Goal: Find contact information: Find contact information

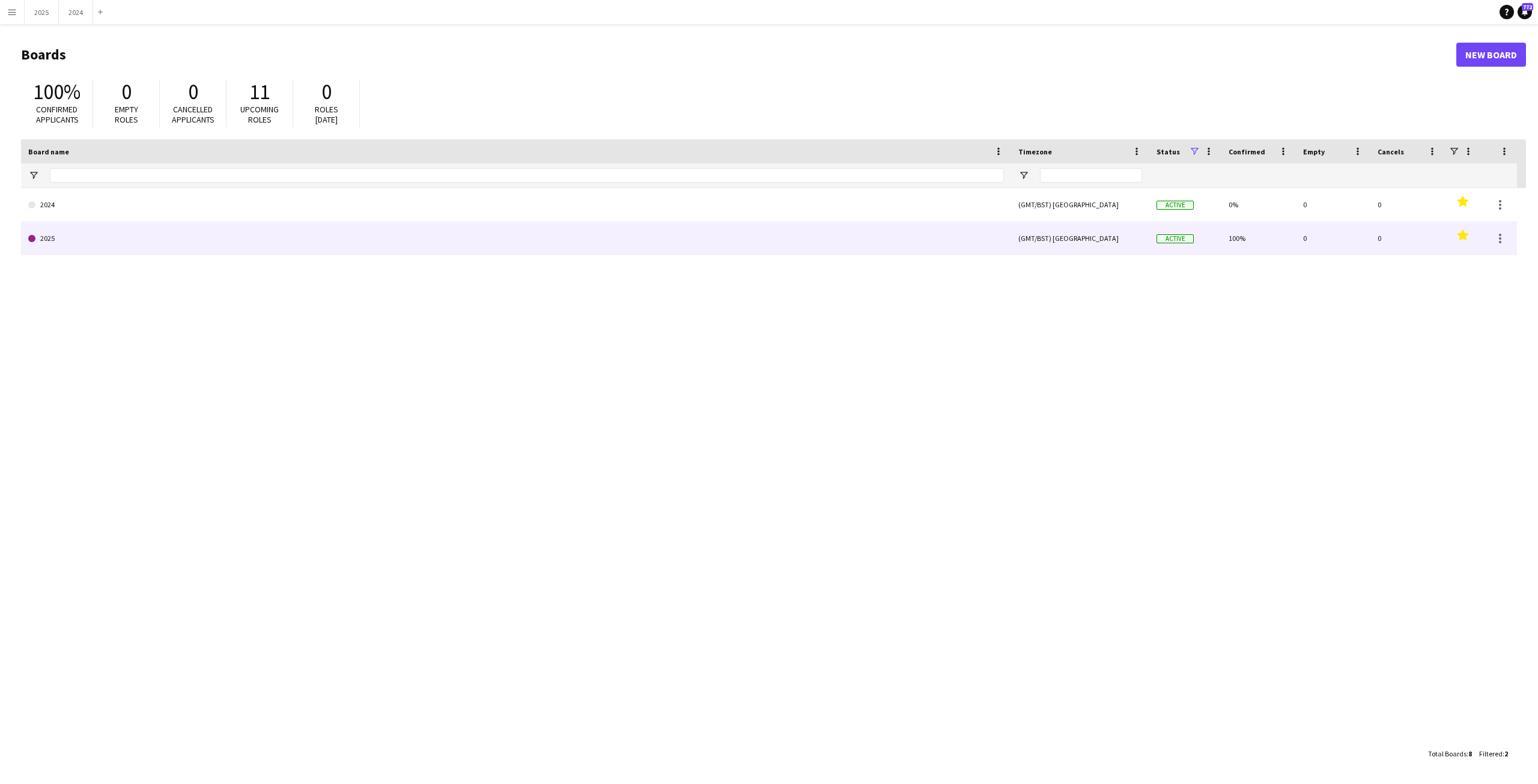
click at [215, 230] on link "2025" at bounding box center [516, 238] width 976 height 33
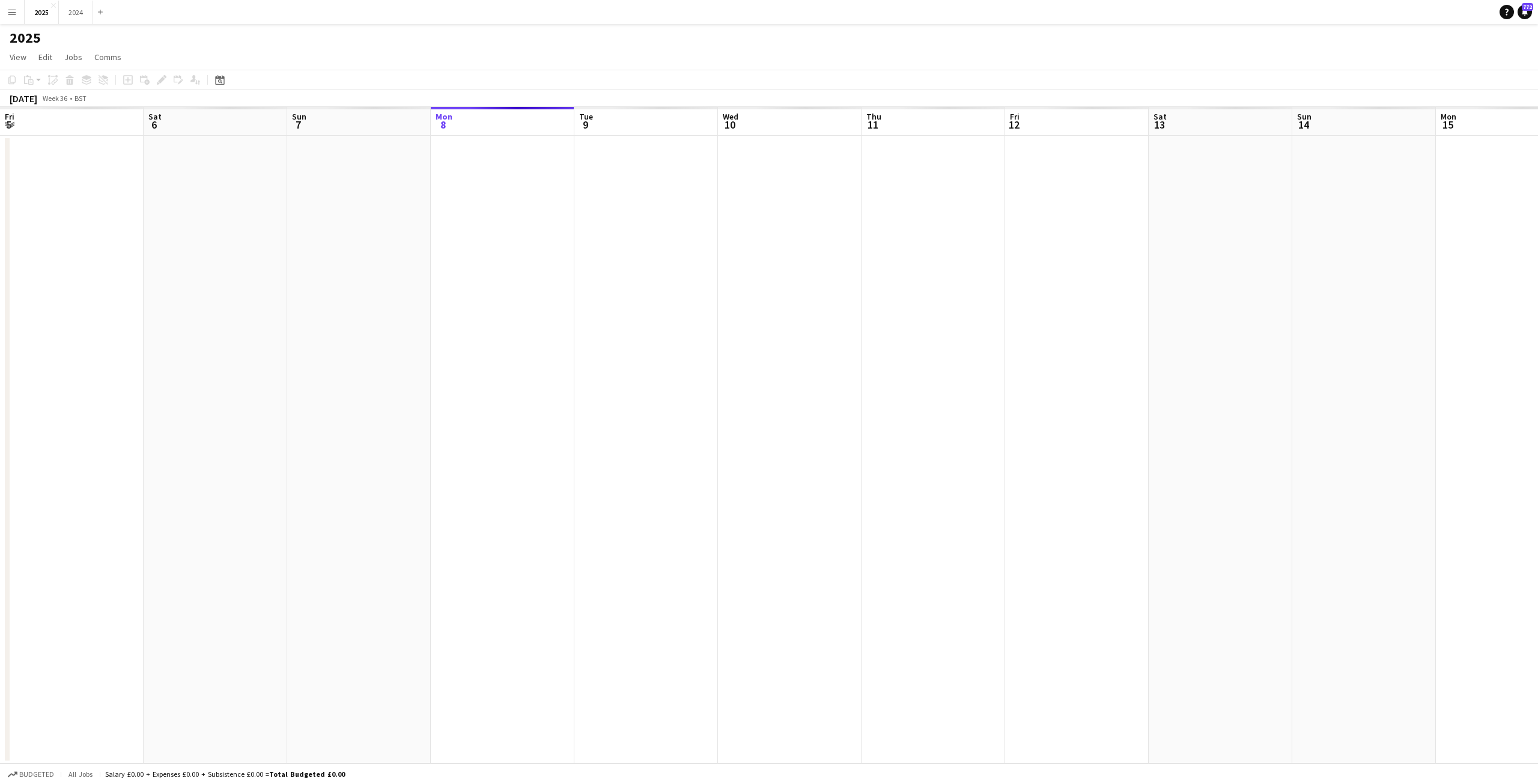
scroll to position [0, 287]
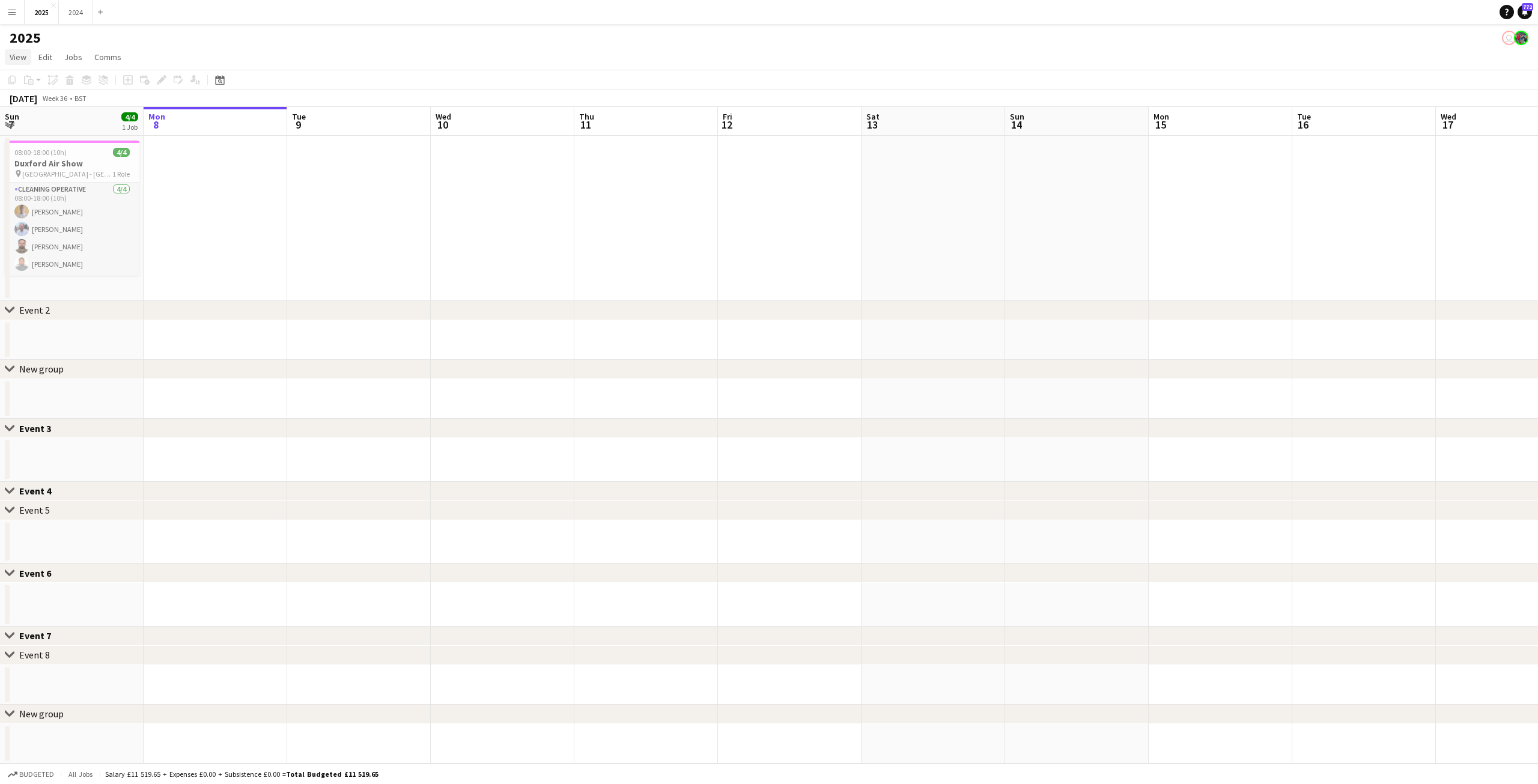
click at [18, 57] on span "View" at bounding box center [18, 57] width 17 height 11
click at [7, 9] on app-icon "Menu" at bounding box center [11, 11] width 9 height 9
click at [191, 70] on link "My Workforce" at bounding box center [181, 65] width 120 height 24
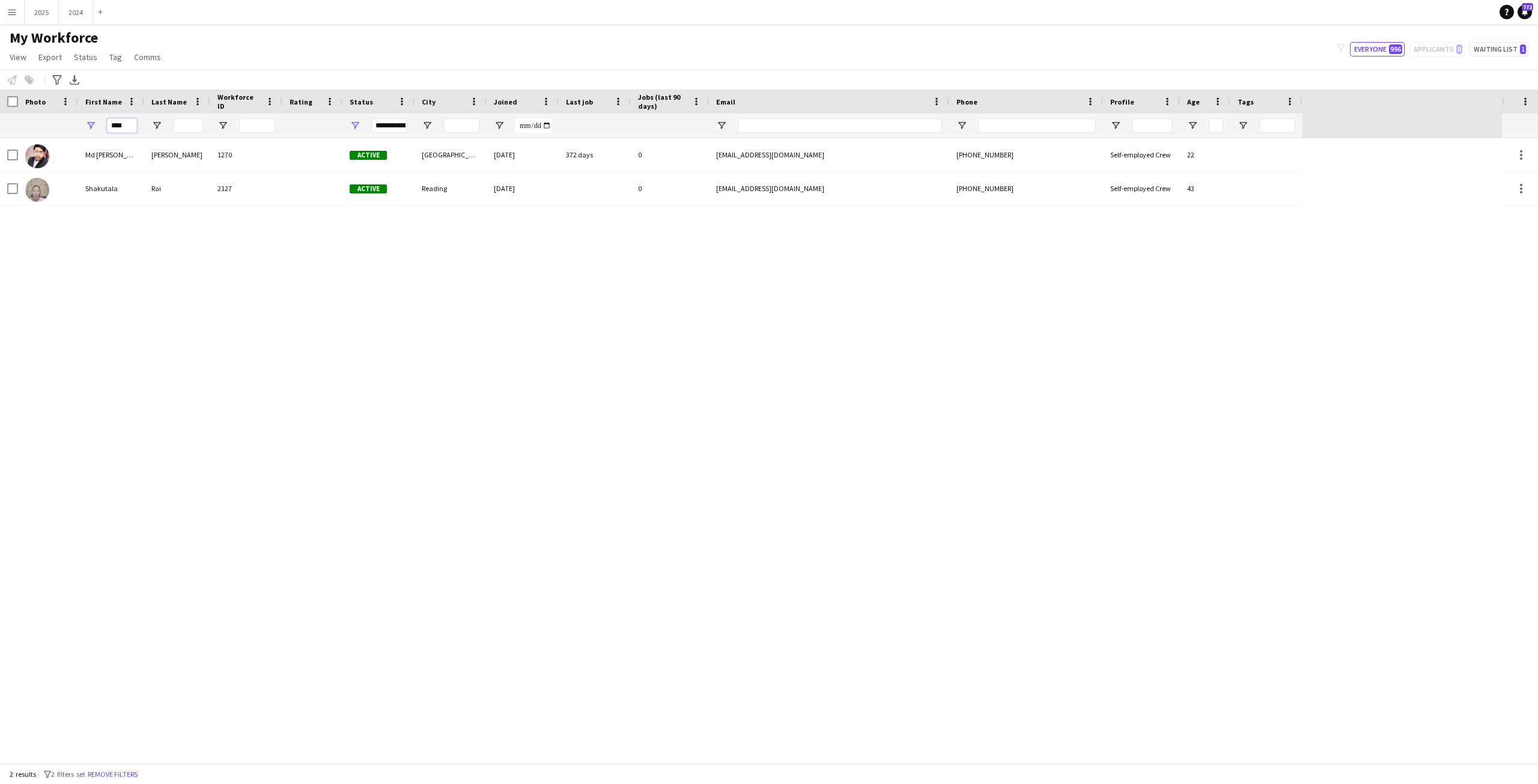
click at [127, 125] on input "****" at bounding box center [121, 125] width 30 height 15
type input "*"
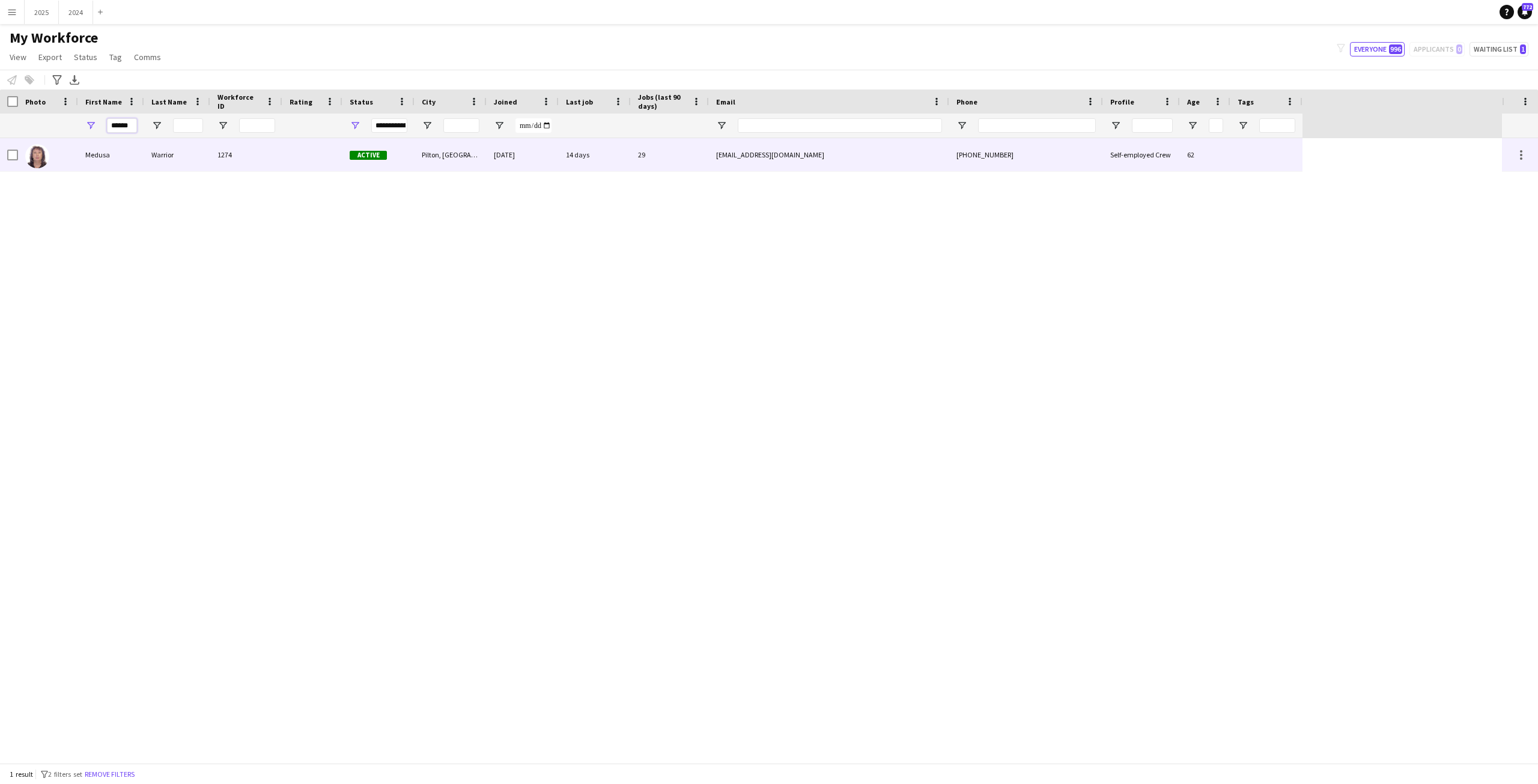
type input "******"
click at [83, 158] on div "Medusa" at bounding box center [111, 155] width 66 height 33
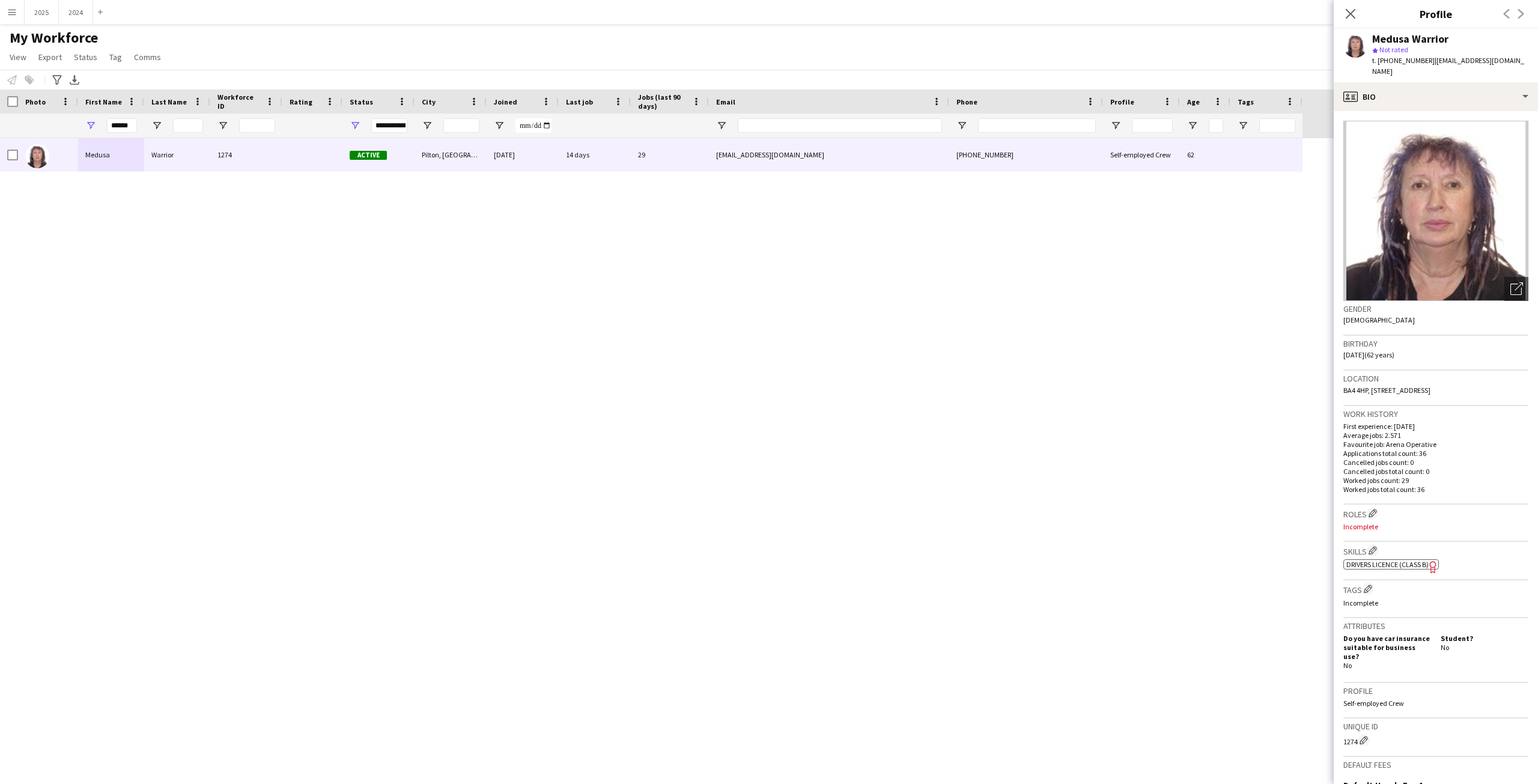
drag, startPoint x: 1454, startPoint y: 40, endPoint x: 1370, endPoint y: 35, distance: 84.1
click at [1370, 35] on div "Medusa Warrior star Not rated t. [PHONE_NUMBER] | [EMAIL_ADDRESS][DOMAIN_NAME]" at bounding box center [1436, 56] width 204 height 53
copy div "Medusa Warrior"
drag, startPoint x: 1508, startPoint y: 58, endPoint x: 1378, endPoint y: 56, distance: 130.0
click at [1378, 56] on div "Medusa Warrior star Not rated t. [PHONE_NUMBER] | [EMAIL_ADDRESS][DOMAIN_NAME]" at bounding box center [1436, 56] width 204 height 53
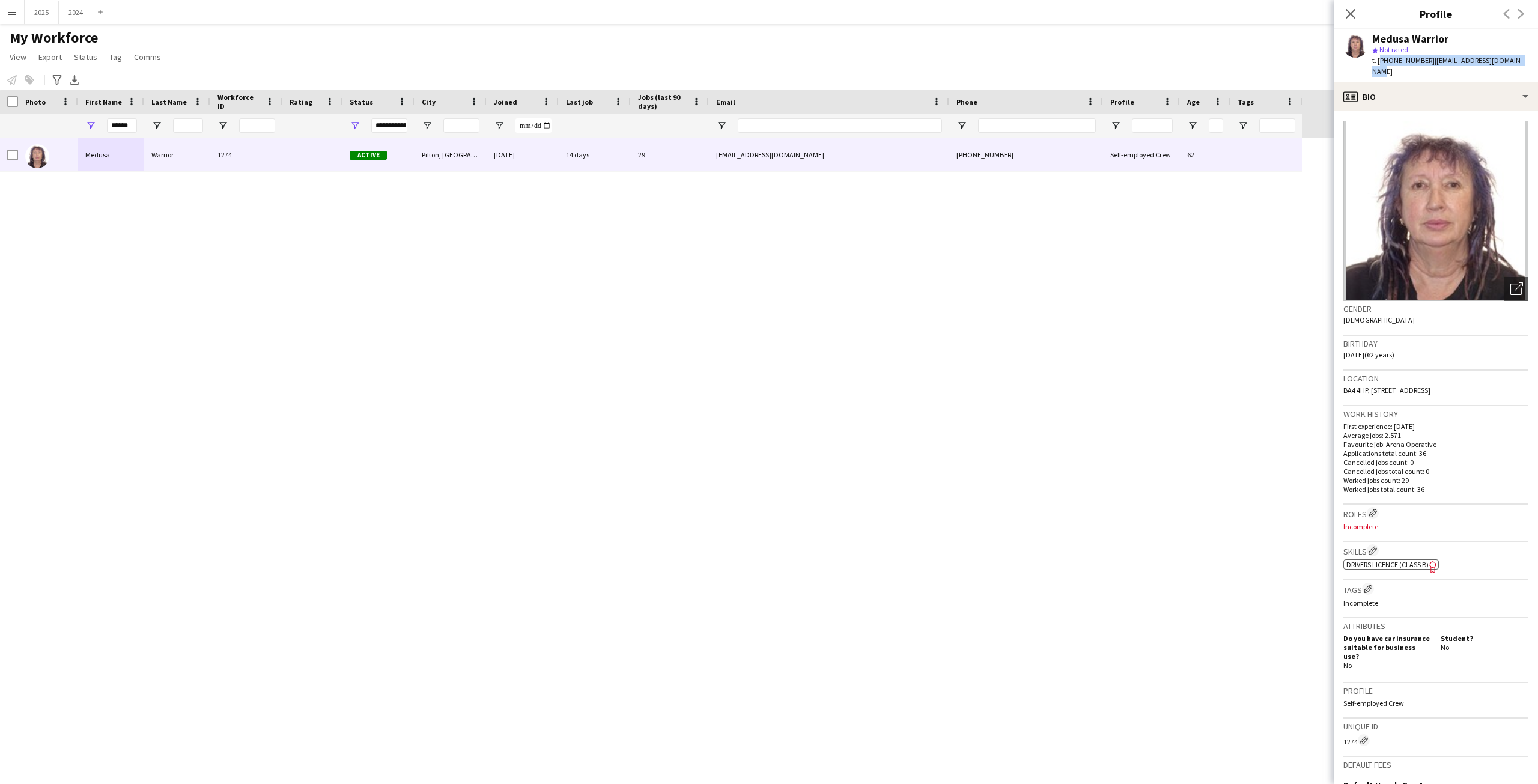
copy div "[PHONE_NUMBER] | [EMAIL_ADDRESS][DOMAIN_NAME]"
click at [34, 5] on button "2025 Close" at bounding box center [42, 12] width 34 height 23
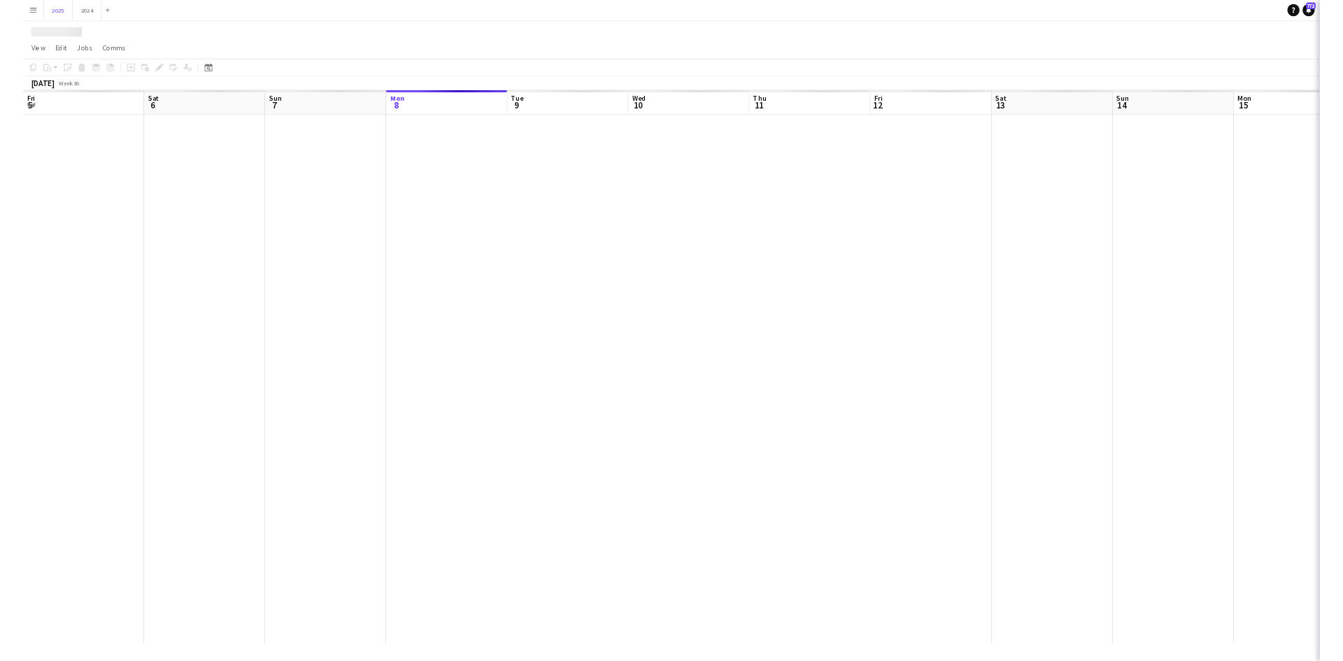
scroll to position [0, 334]
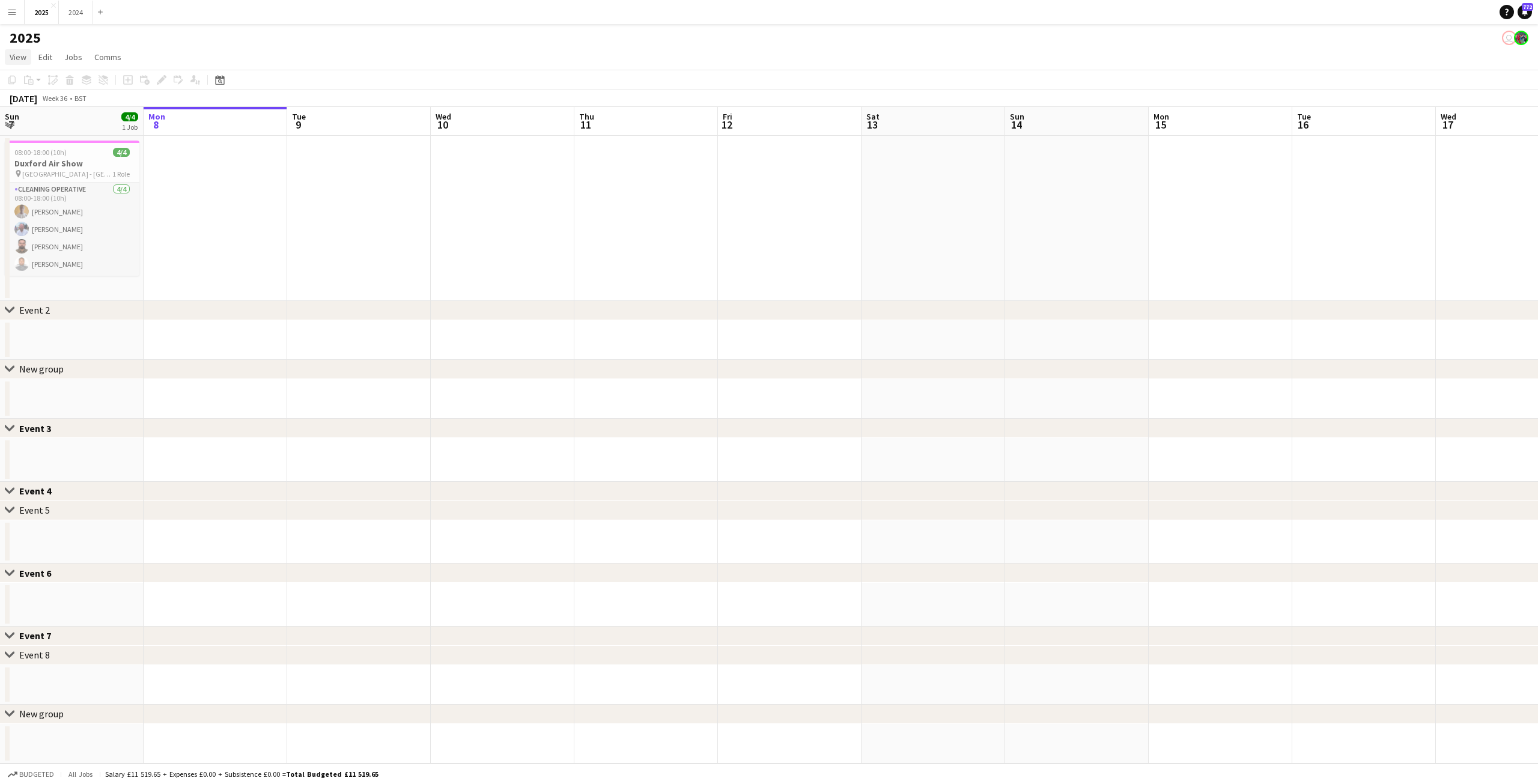
click at [18, 61] on span "View" at bounding box center [18, 57] width 17 height 11
click at [69, 131] on link "Month view" at bounding box center [52, 133] width 95 height 25
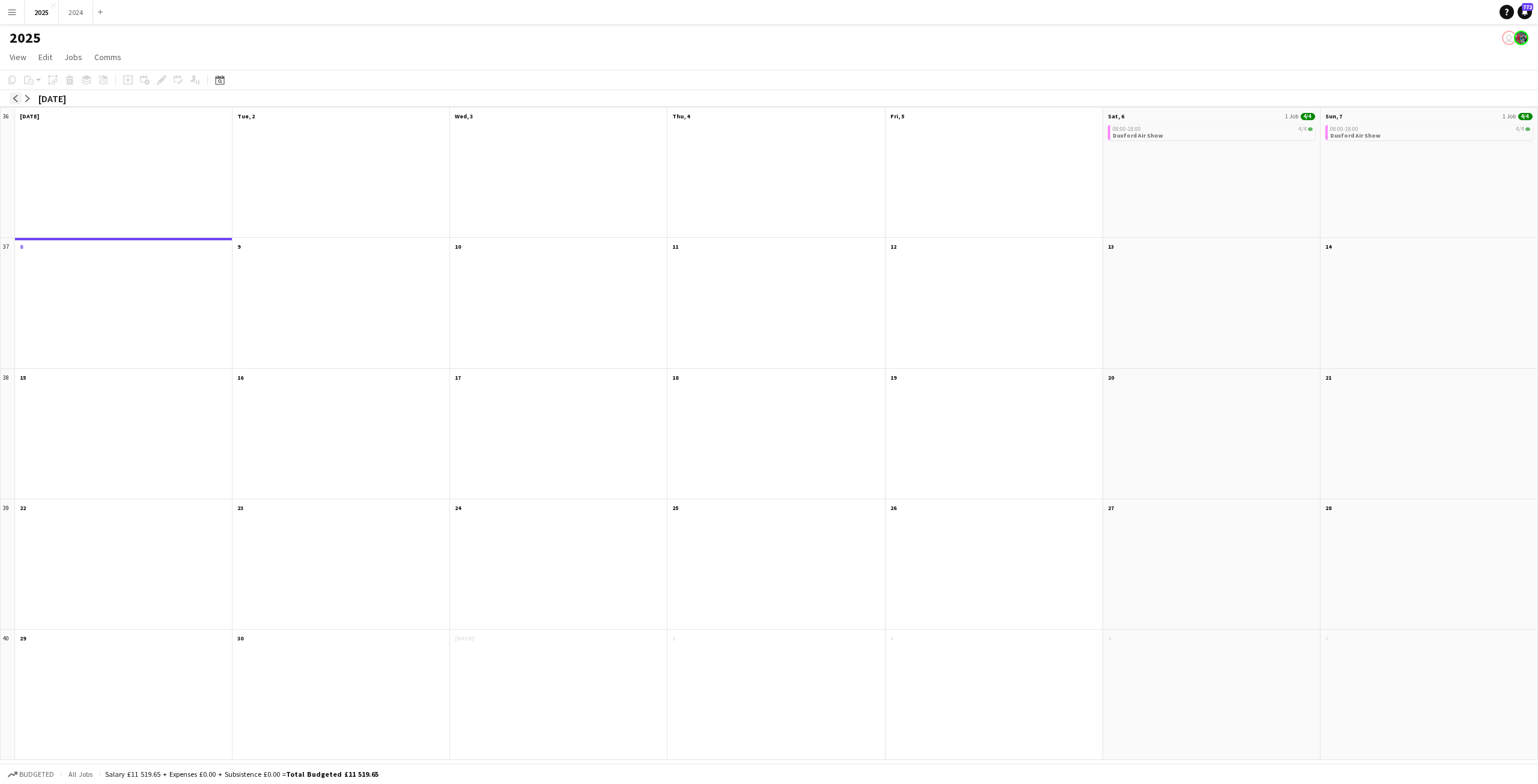
click at [15, 98] on app-icon "arrow-left" at bounding box center [15, 98] width 7 height 7
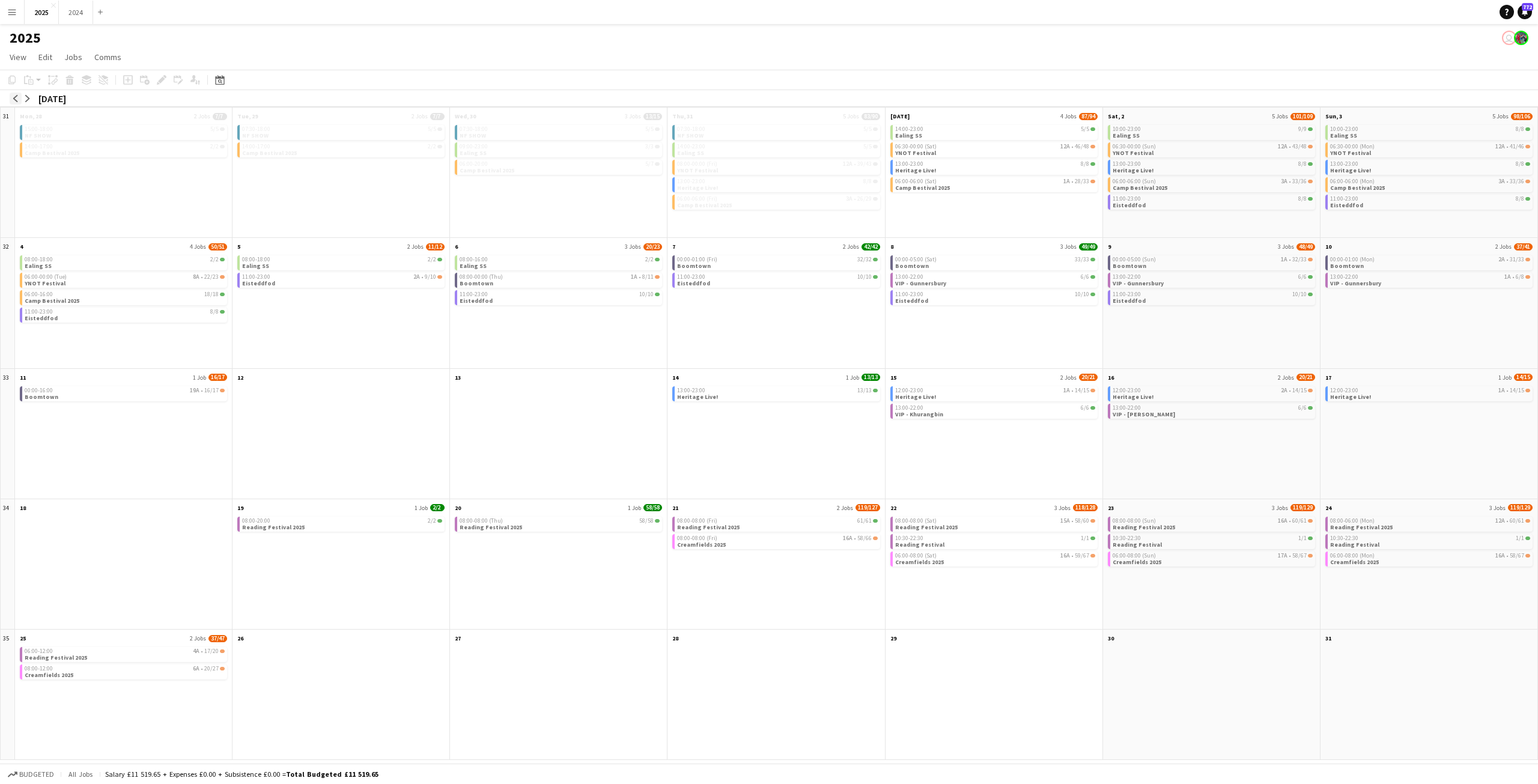
click at [15, 98] on app-icon "arrow-left" at bounding box center [15, 98] width 7 height 7
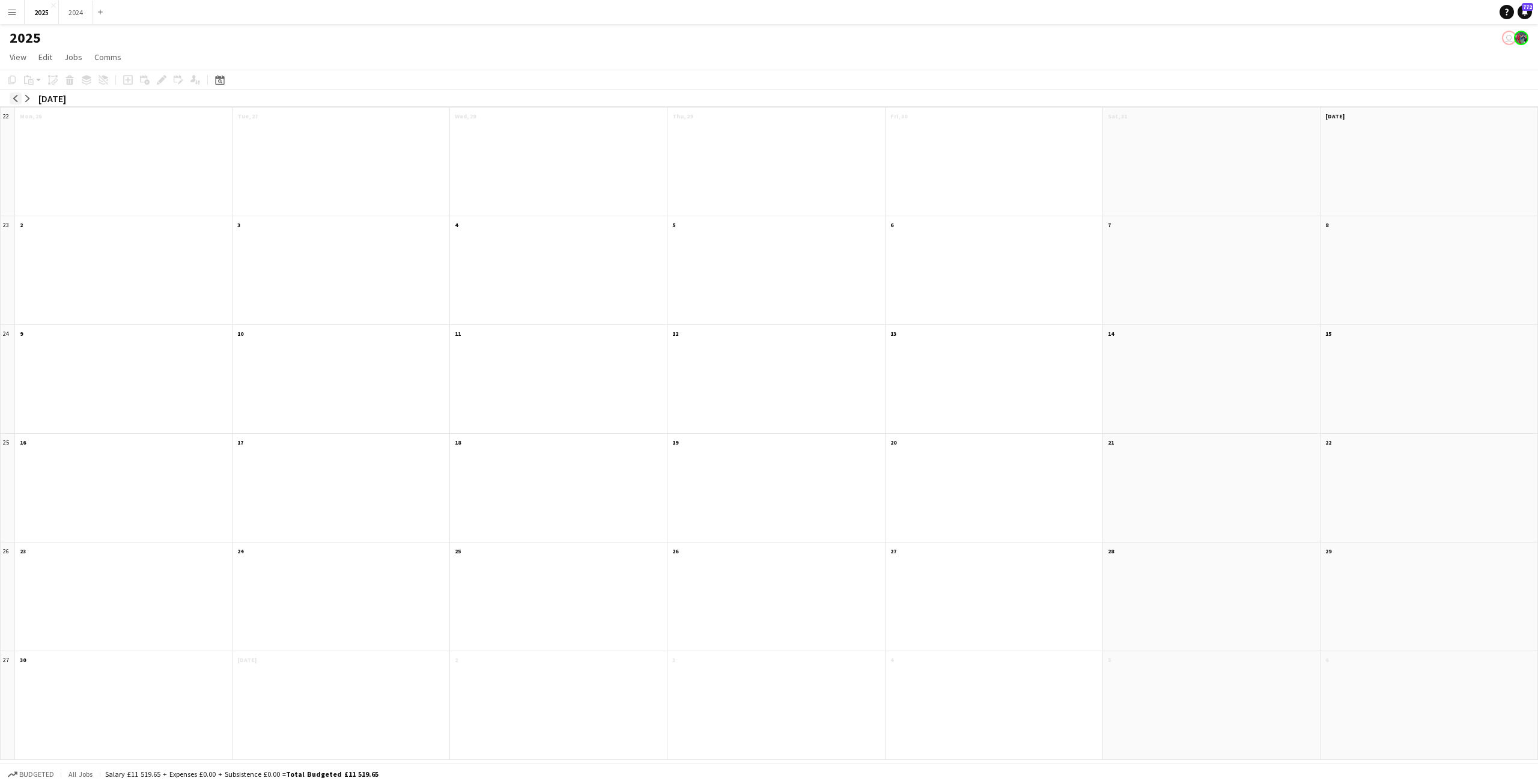
click at [15, 98] on app-icon "arrow-left" at bounding box center [15, 98] width 7 height 7
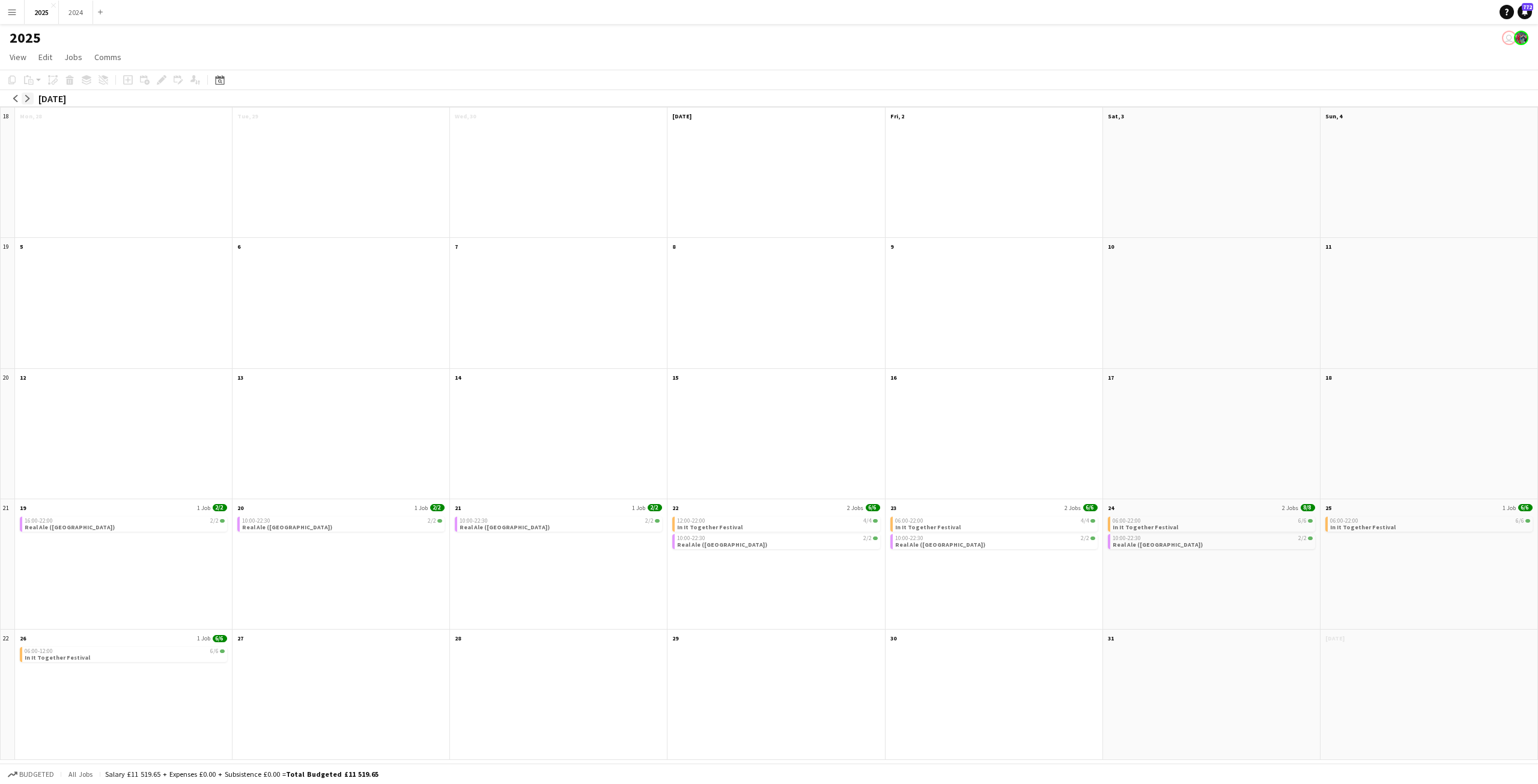
click at [28, 102] on button "arrow-right" at bounding box center [27, 99] width 12 height 12
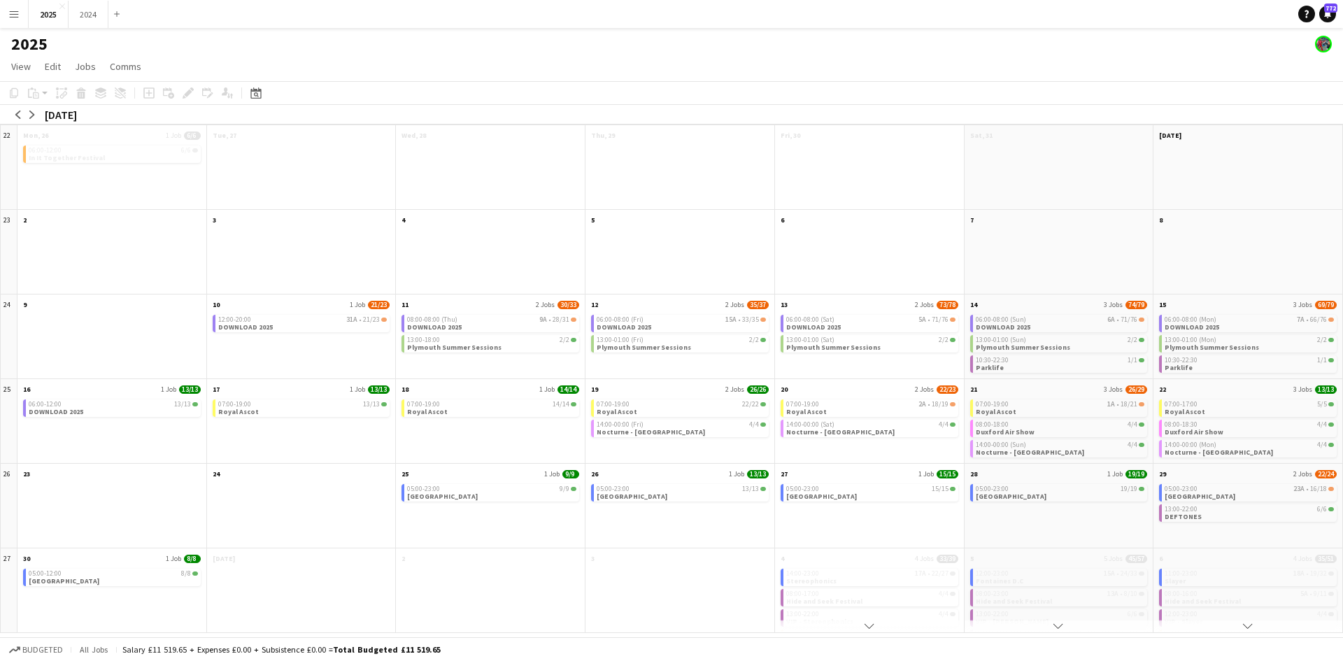
click at [15, 17] on app-icon "Menu" at bounding box center [13, 13] width 11 height 11
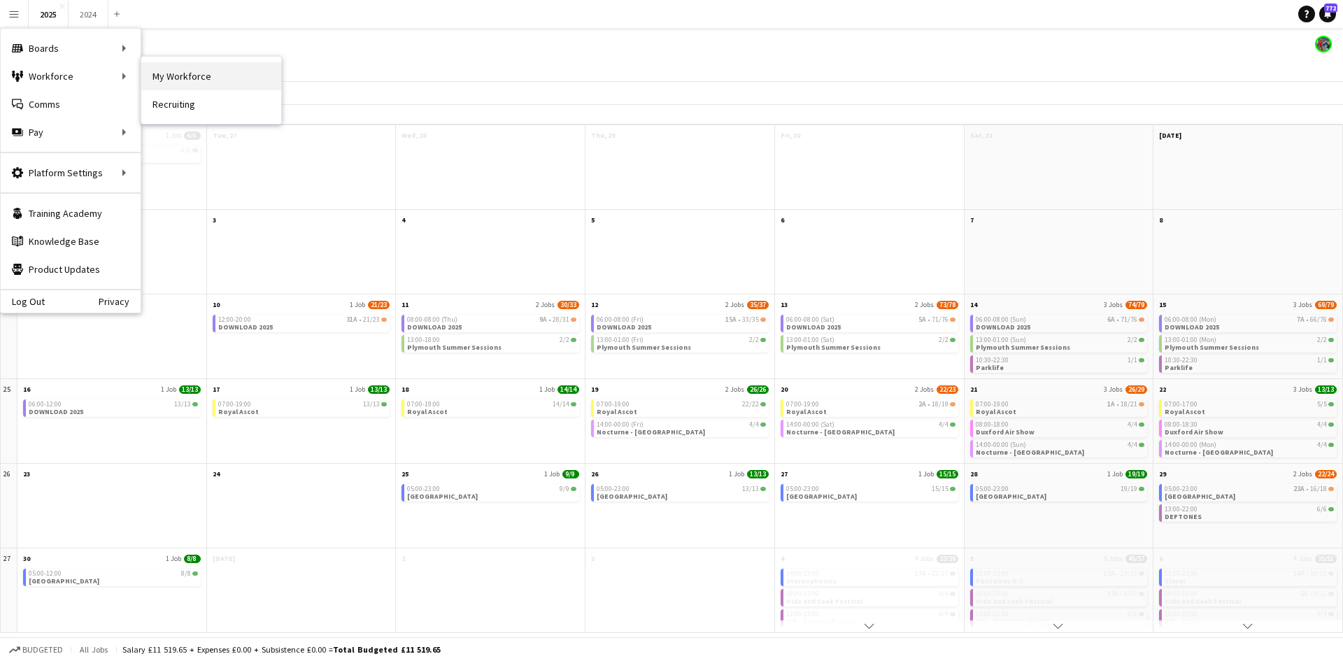
click at [224, 76] on link "My Workforce" at bounding box center [211, 76] width 140 height 28
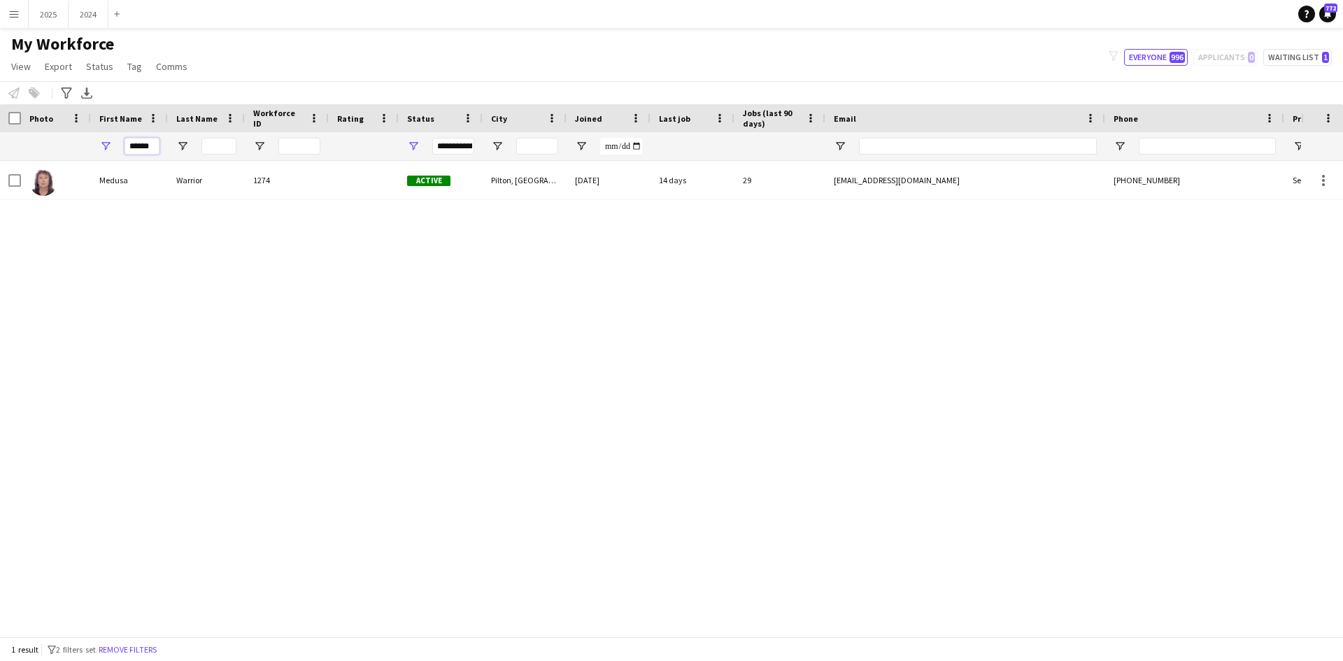
click at [157, 149] on input "******" at bounding box center [141, 146] width 35 height 17
type input "*"
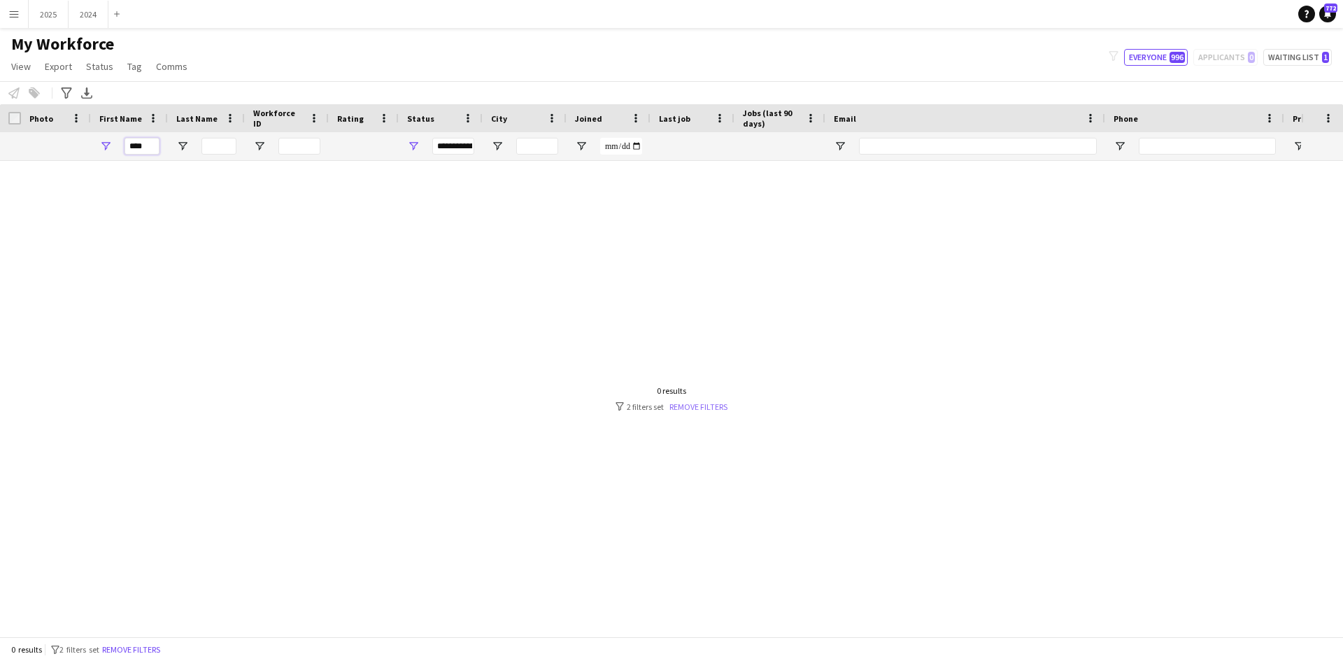
type input "****"
click at [714, 405] on link "Remove filters" at bounding box center [698, 406] width 58 height 10
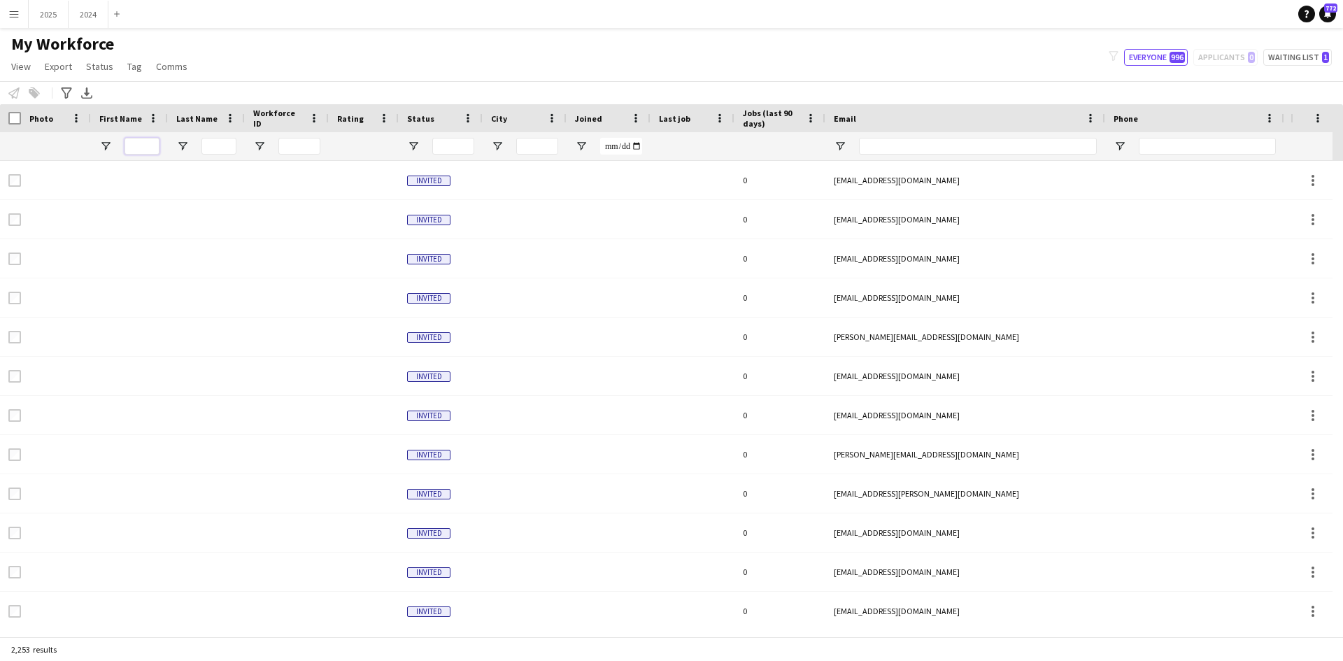
click at [144, 144] on input "First Name Filter Input" at bounding box center [141, 146] width 35 height 17
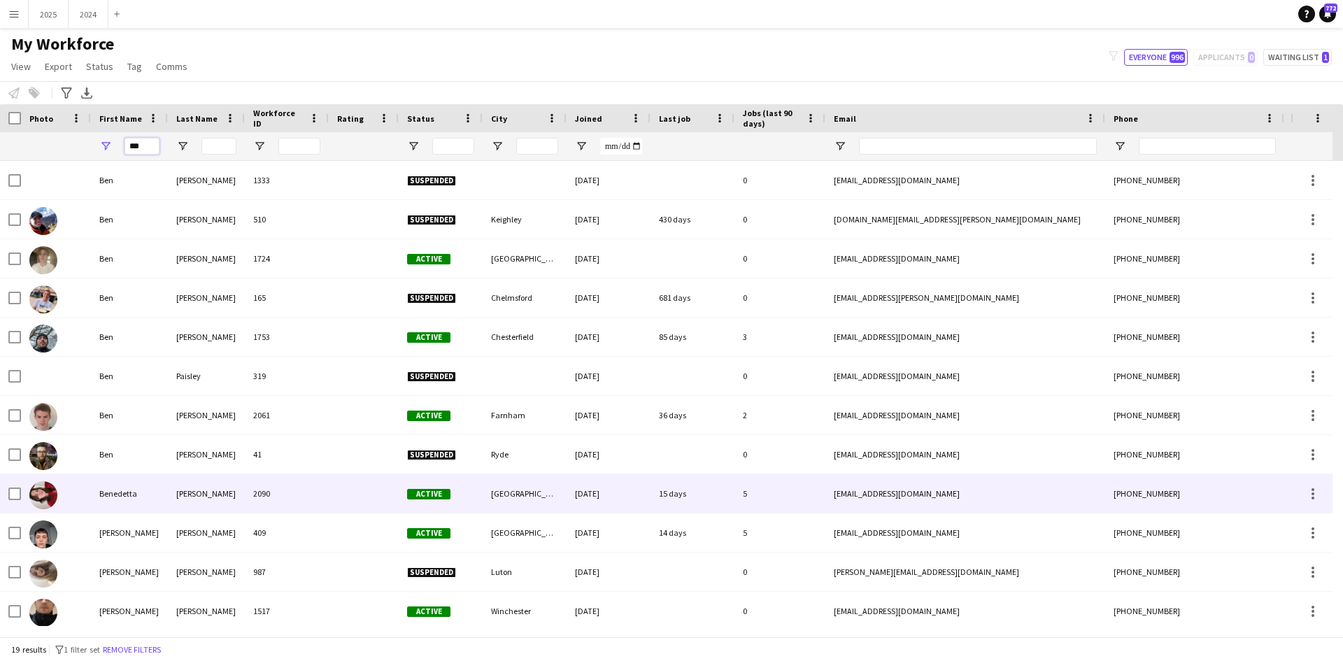
type input "***"
click at [126, 494] on div "Benedetta" at bounding box center [129, 493] width 77 height 38
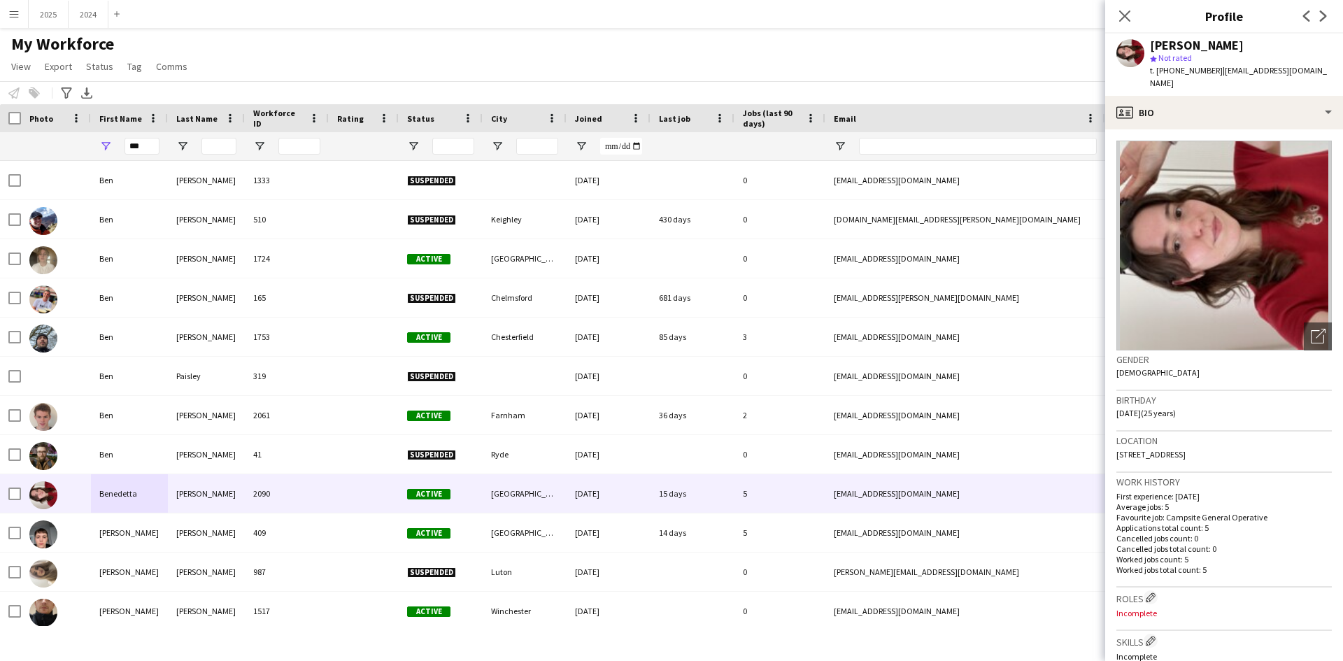
drag, startPoint x: 1327, startPoint y: 69, endPoint x: 1217, endPoint y: 70, distance: 110.5
click at [1217, 70] on div "[PERSON_NAME] star Not rated t. [PHONE_NUMBER] | [EMAIL_ADDRESS][DOMAIN_NAME]" at bounding box center [1224, 65] width 238 height 62
copy span "[EMAIL_ADDRESS][DOMAIN_NAME]"
drag, startPoint x: 149, startPoint y: 150, endPoint x: 122, endPoint y: 131, distance: 33.0
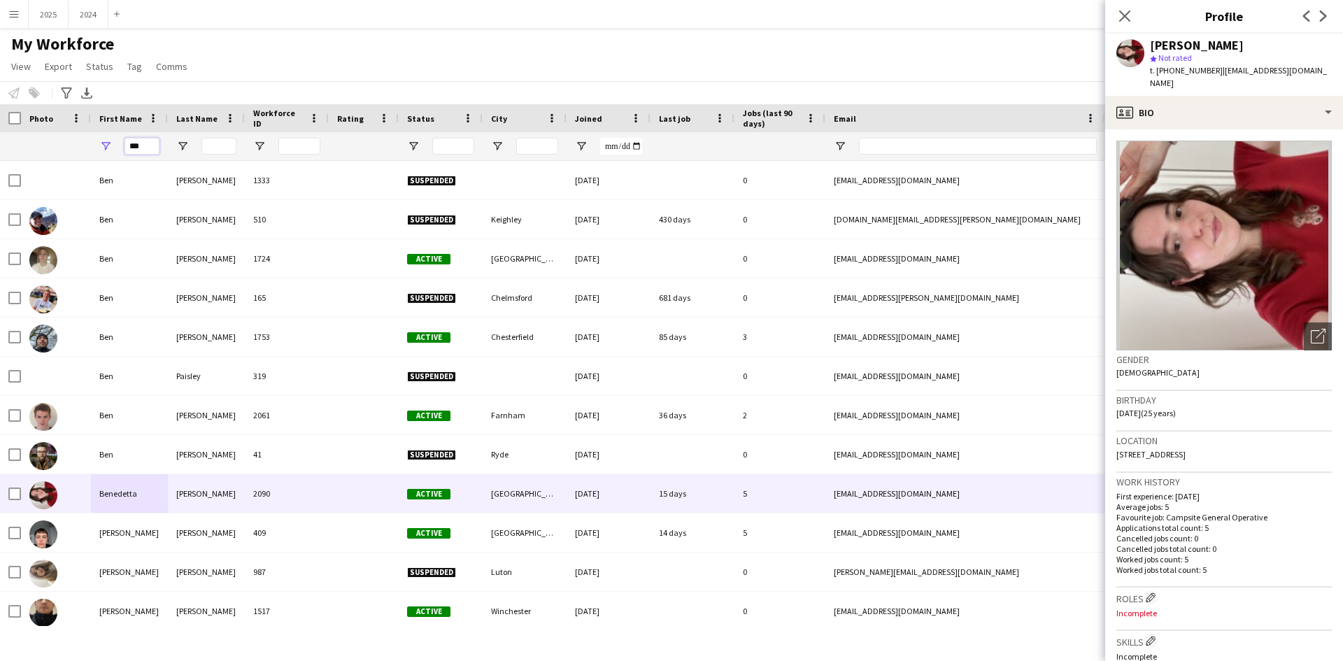
click at [122, 138] on div "***" at bounding box center [129, 146] width 77 height 28
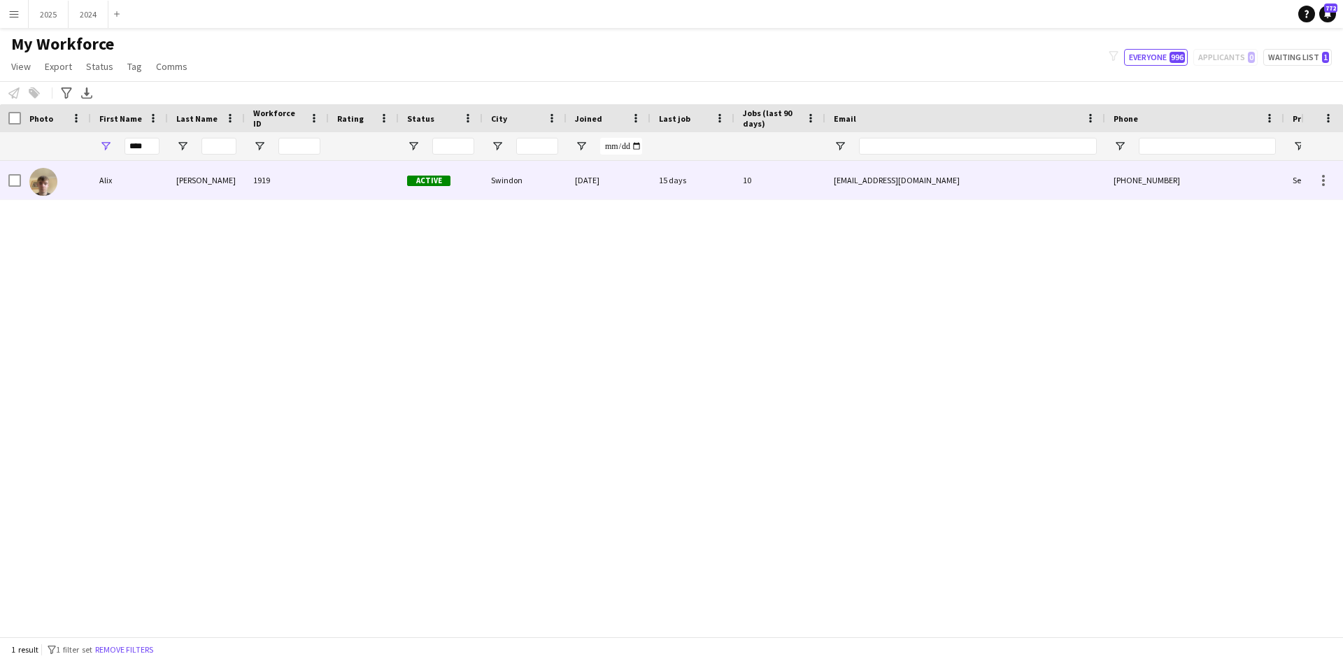
click at [122, 178] on div "Alix" at bounding box center [129, 180] width 77 height 38
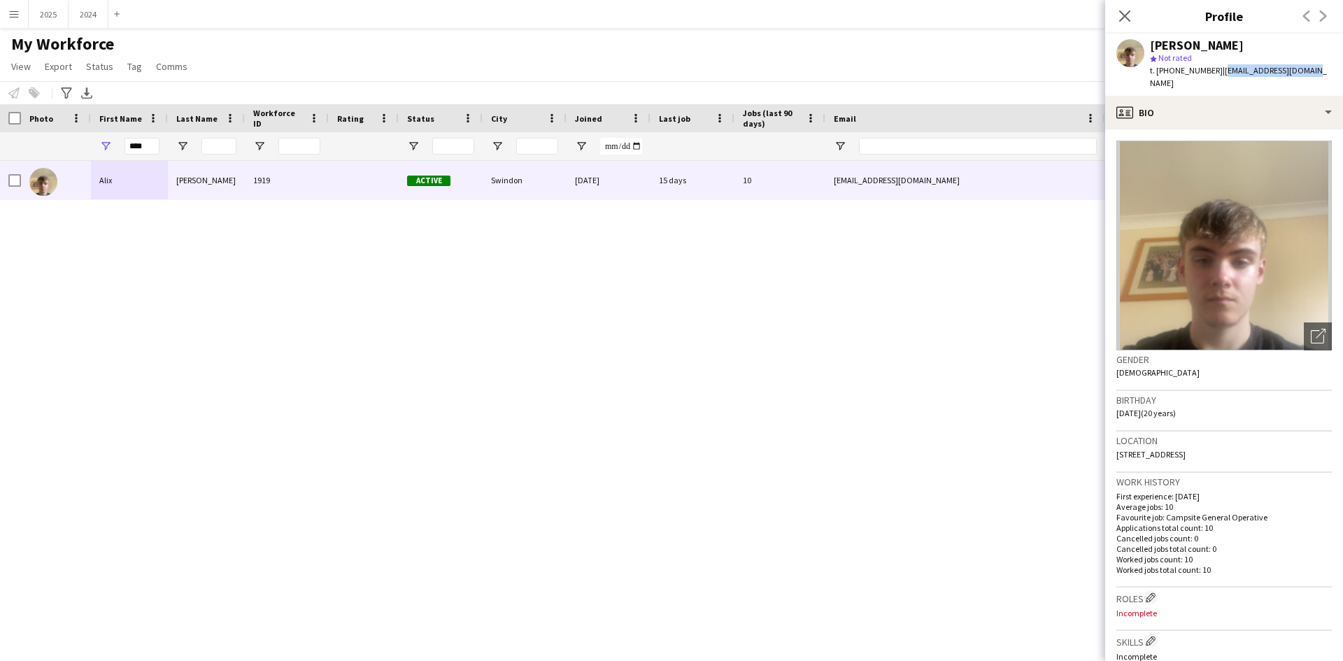
drag, startPoint x: 1300, startPoint y: 69, endPoint x: 1215, endPoint y: 73, distance: 84.7
click at [1215, 73] on div "[PERSON_NAME] star Not rated t. [PHONE_NUMBER] | [EMAIL_ADDRESS][DOMAIN_NAME]" at bounding box center [1224, 65] width 238 height 62
copy span "[EMAIL_ADDRESS][DOMAIN_NAME]"
click at [148, 149] on input "****" at bounding box center [141, 146] width 35 height 17
type input "*"
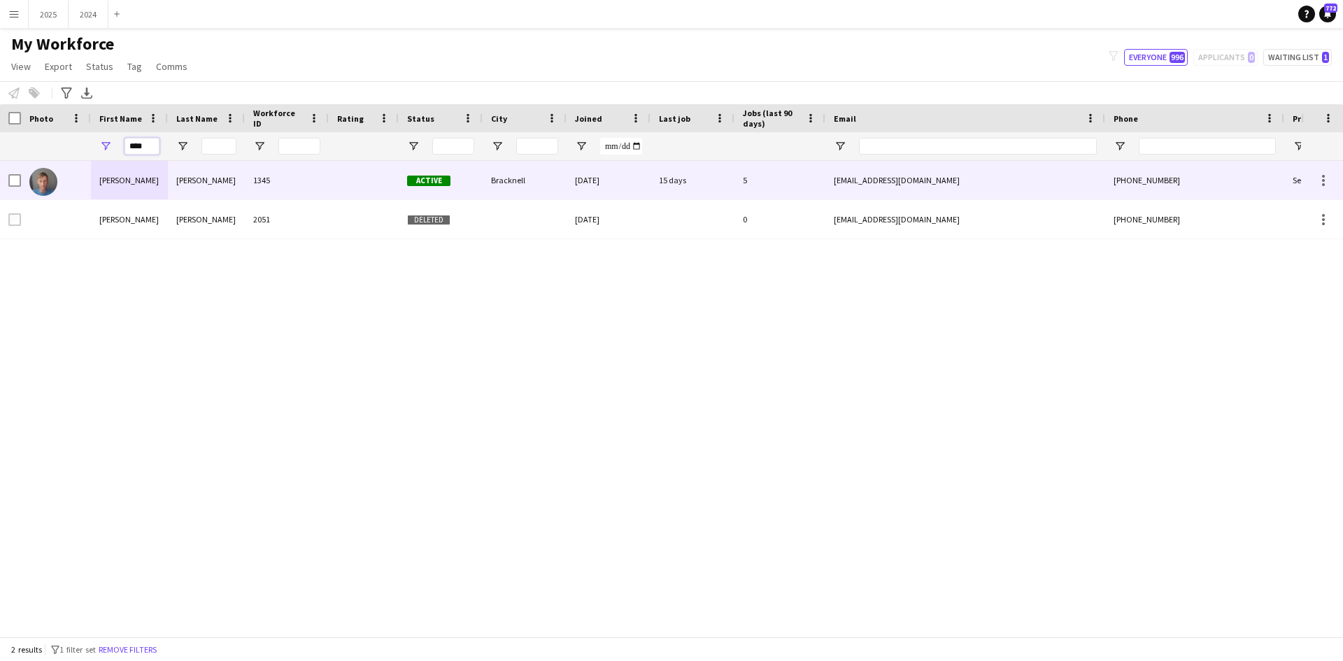
type input "****"
click at [198, 176] on div "[PERSON_NAME]" at bounding box center [206, 180] width 77 height 38
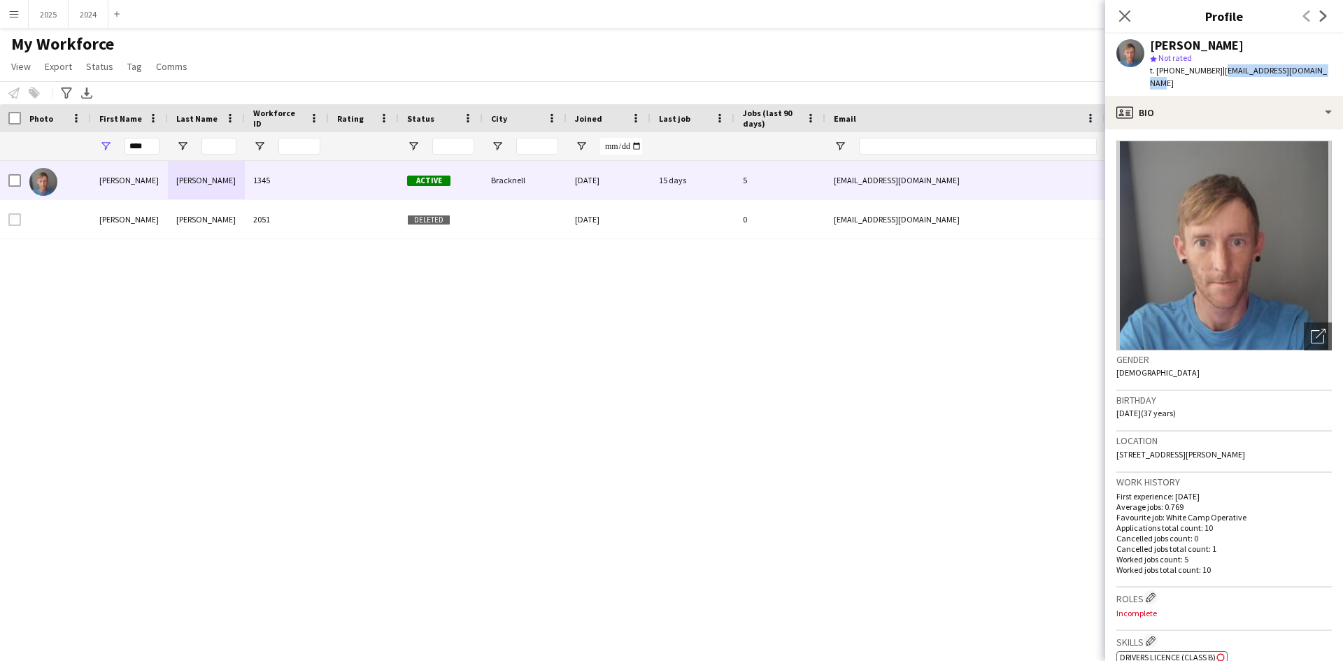
drag, startPoint x: 1325, startPoint y: 76, endPoint x: 1218, endPoint y: 81, distance: 107.8
click at [1218, 81] on div "[PERSON_NAME] star Not rated t. [PHONE_NUMBER] | [EMAIL_ADDRESS][DOMAIN_NAME]" at bounding box center [1224, 65] width 238 height 62
copy span "[EMAIL_ADDRESS][DOMAIN_NAME]"
drag, startPoint x: 152, startPoint y: 141, endPoint x: 121, endPoint y: 143, distance: 30.9
click at [121, 143] on div "****" at bounding box center [129, 146] width 77 height 28
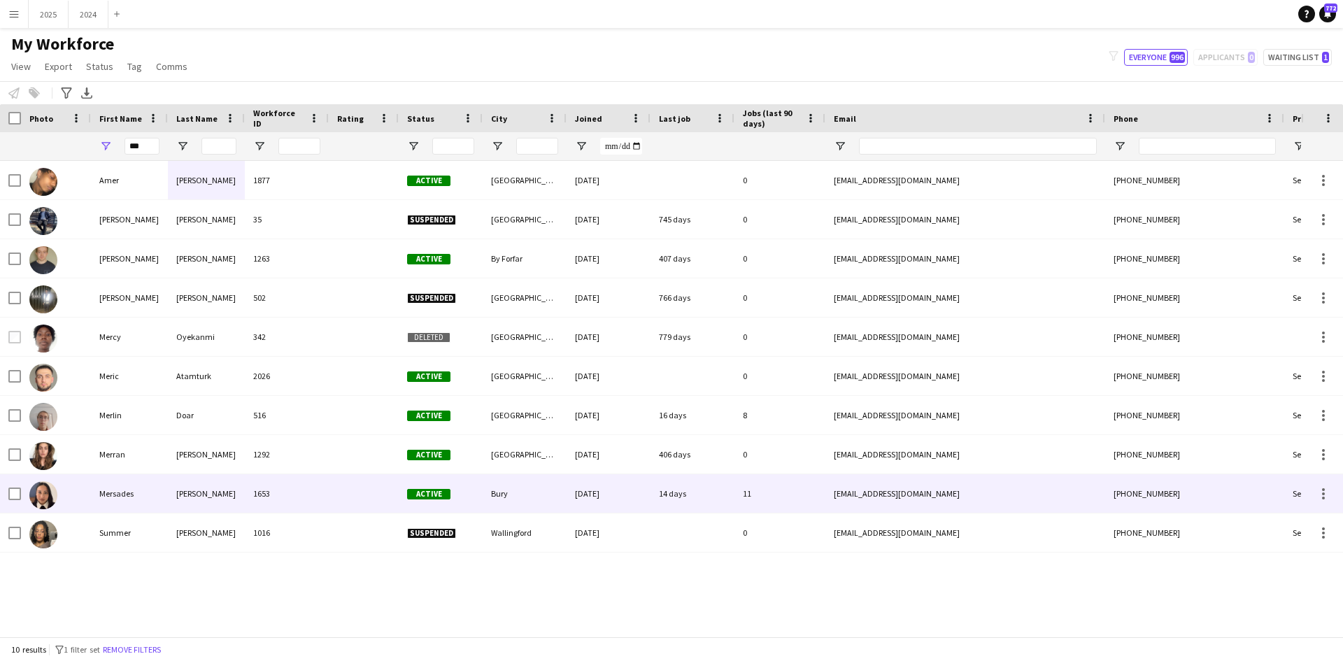
click at [114, 499] on div "Mersades" at bounding box center [129, 493] width 77 height 38
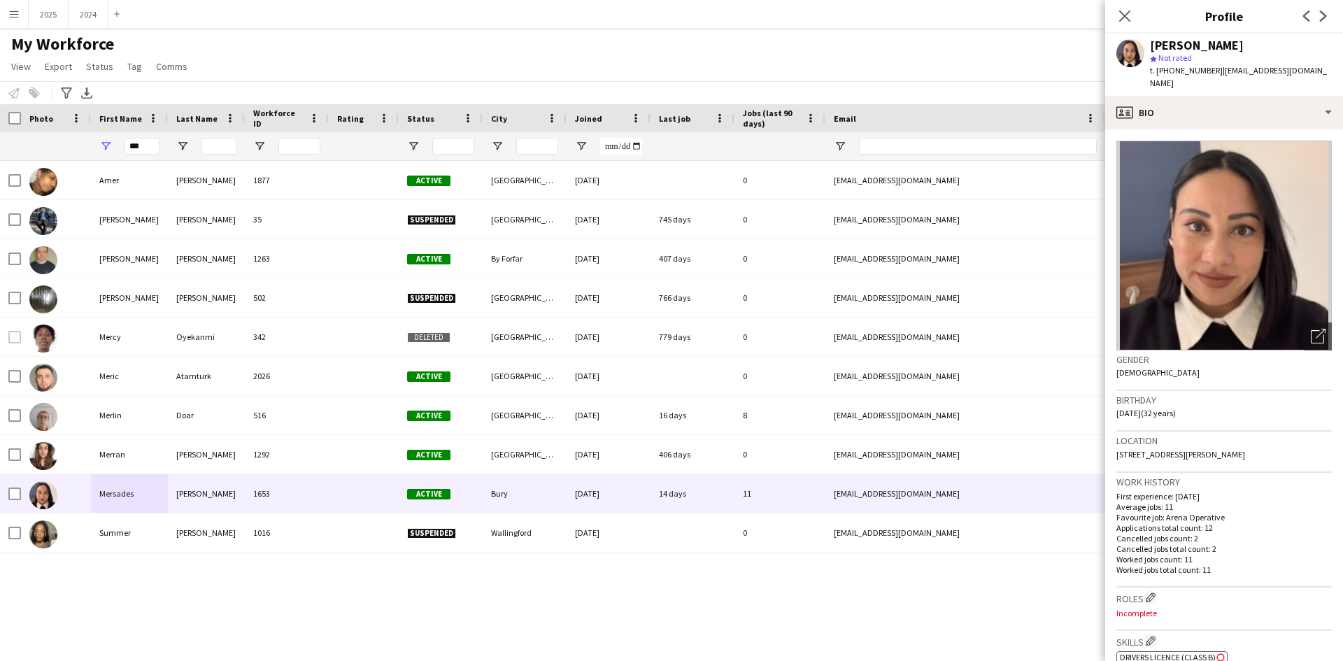
drag, startPoint x: 1195, startPoint y: 81, endPoint x: 1215, endPoint y: 69, distance: 23.5
click at [1215, 69] on div "t. [PHONE_NUMBER] | [EMAIL_ADDRESS][DOMAIN_NAME]" at bounding box center [1241, 76] width 182 height 25
copy span "[EMAIL_ADDRESS][DOMAIN_NAME]"
click at [143, 145] on input "***" at bounding box center [141, 146] width 35 height 17
type input "*"
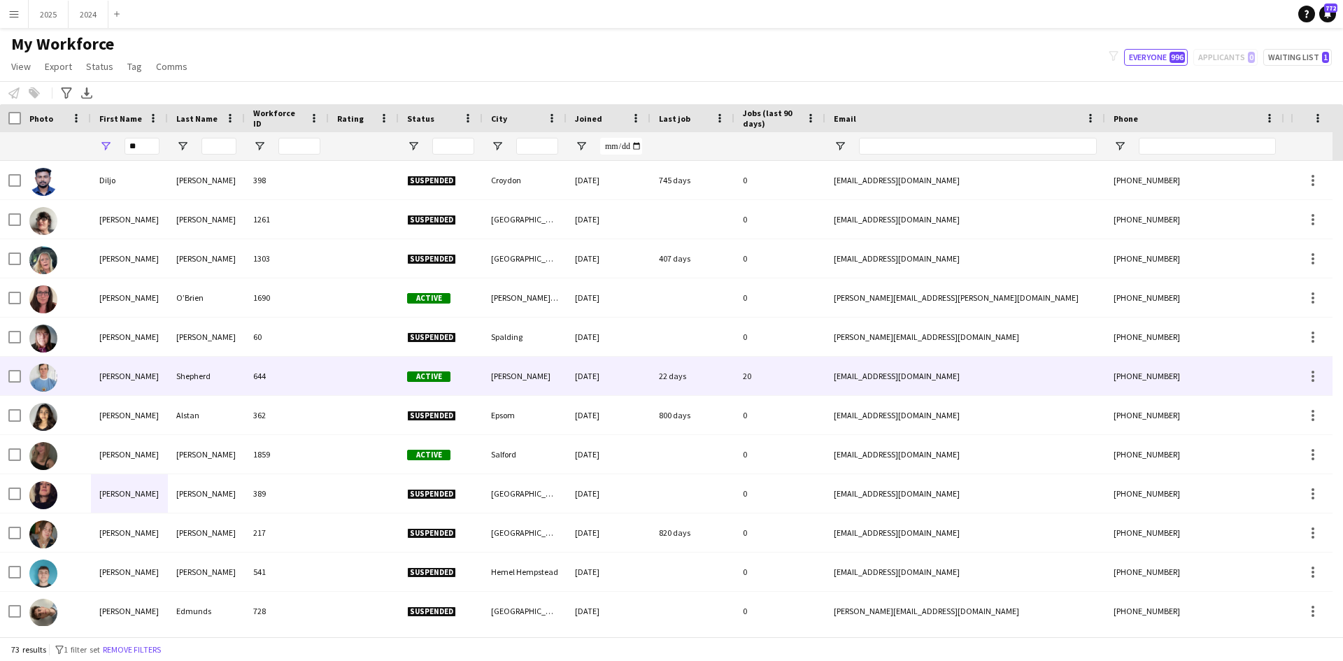
click at [135, 390] on div "[PERSON_NAME]" at bounding box center [129, 376] width 77 height 38
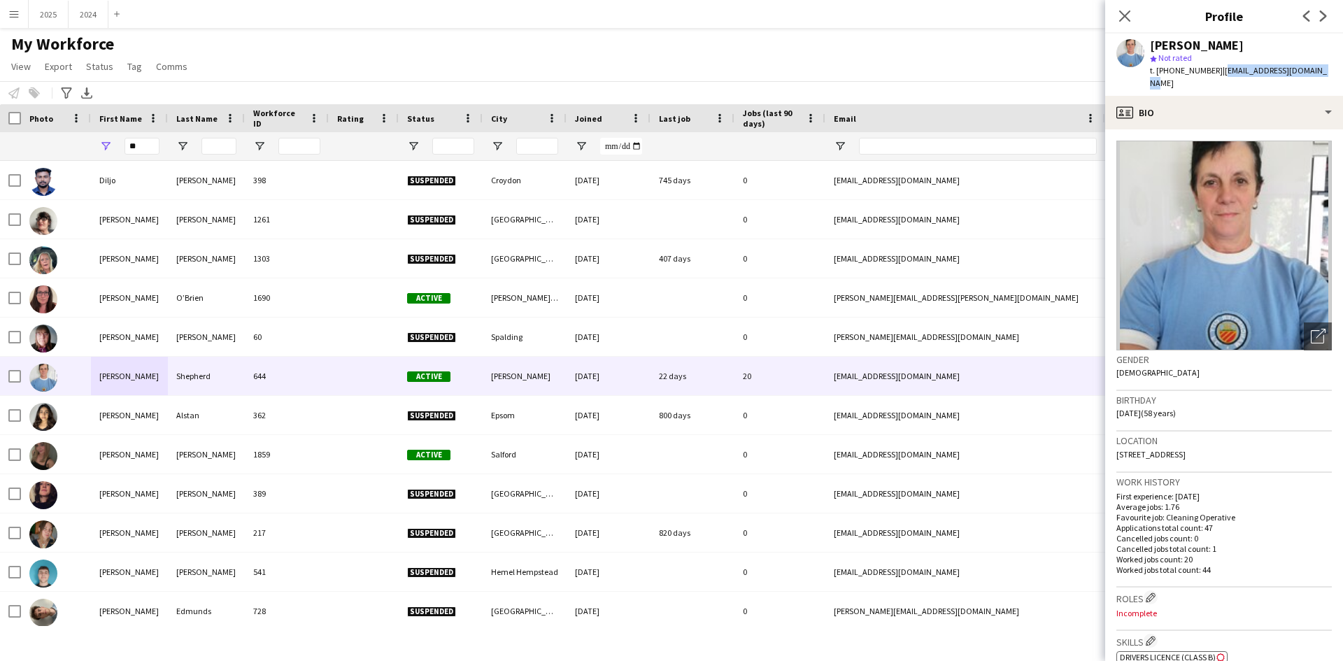
drag, startPoint x: 1327, startPoint y: 69, endPoint x: 1216, endPoint y: 73, distance: 110.6
click at [1216, 73] on div "[PERSON_NAME] star Not rated t. [PHONE_NUMBER] | [EMAIL_ADDRESS][DOMAIN_NAME]" at bounding box center [1224, 65] width 238 height 62
copy span "[EMAIL_ADDRESS][DOMAIN_NAME]"
click at [141, 153] on input "**" at bounding box center [141, 146] width 35 height 17
type input "*"
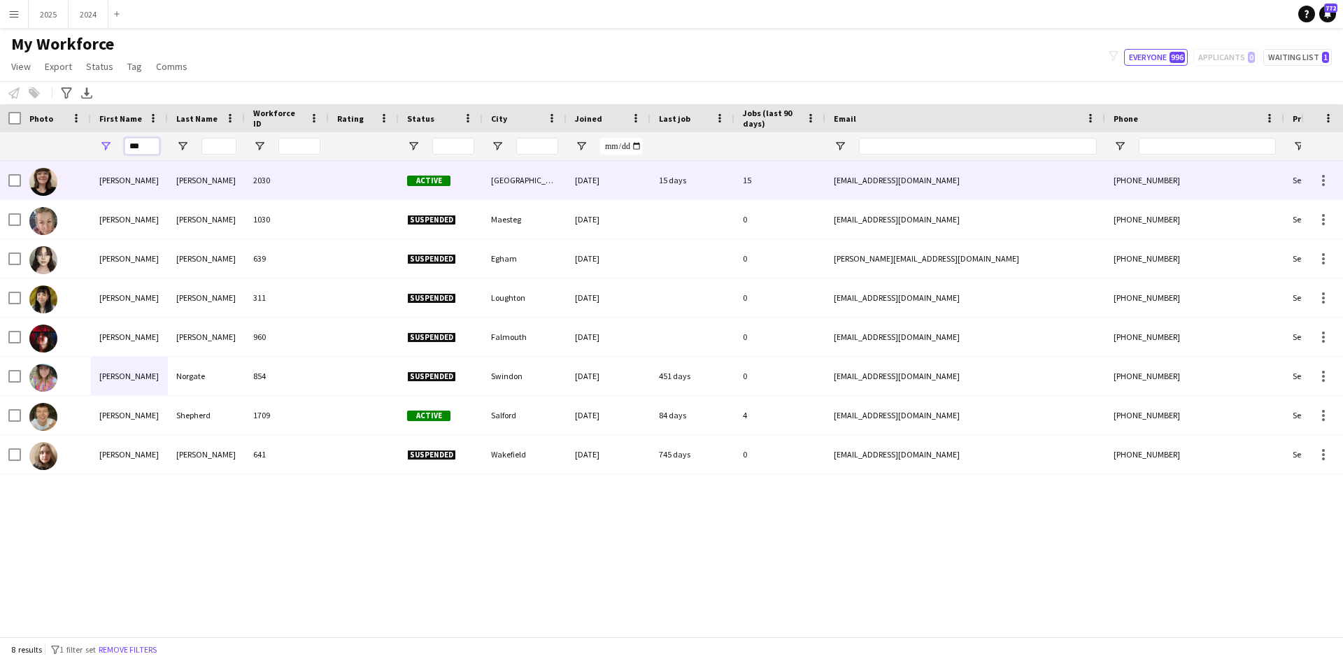
type input "***"
click at [150, 185] on div "[PERSON_NAME]" at bounding box center [129, 180] width 77 height 38
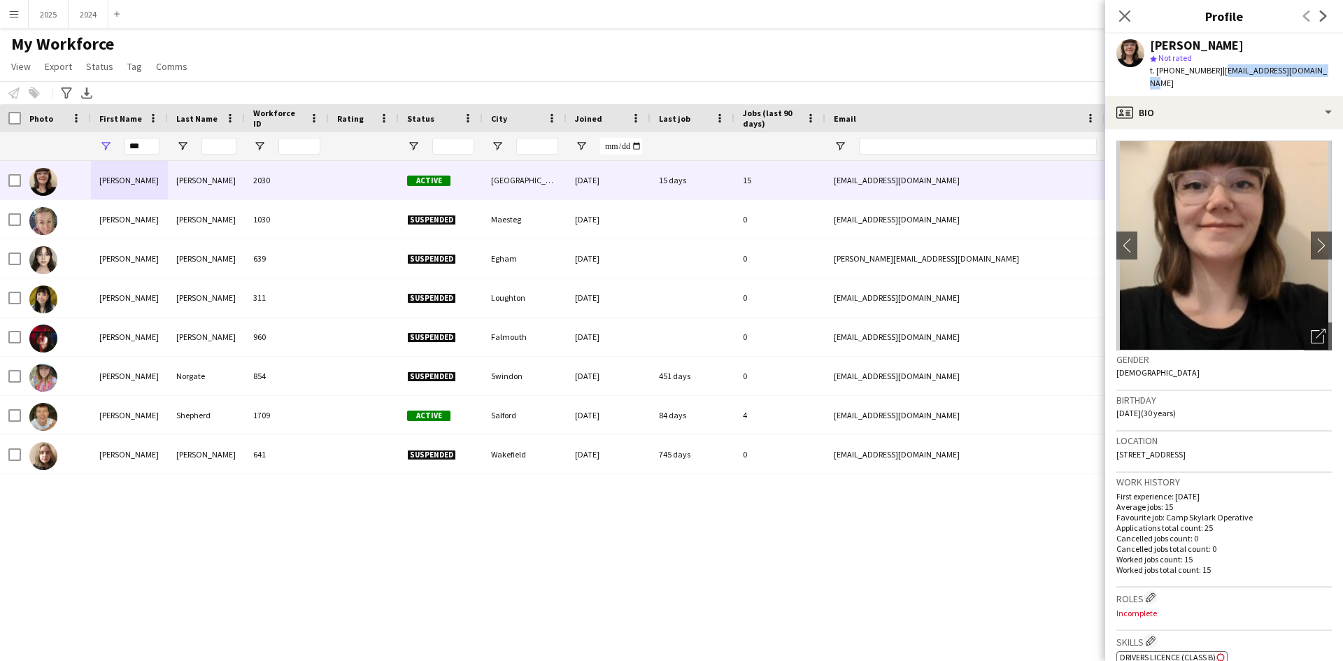
drag, startPoint x: 1321, startPoint y: 68, endPoint x: 1217, endPoint y: 78, distance: 104.7
click at [1217, 78] on div "[PERSON_NAME] star Not rated t. [PHONE_NUMBER] | [EMAIL_ADDRESS][DOMAIN_NAME]" at bounding box center [1224, 65] width 238 height 62
copy span "[EMAIL_ADDRESS][DOMAIN_NAME]"
